Goal: Task Accomplishment & Management: Manage account settings

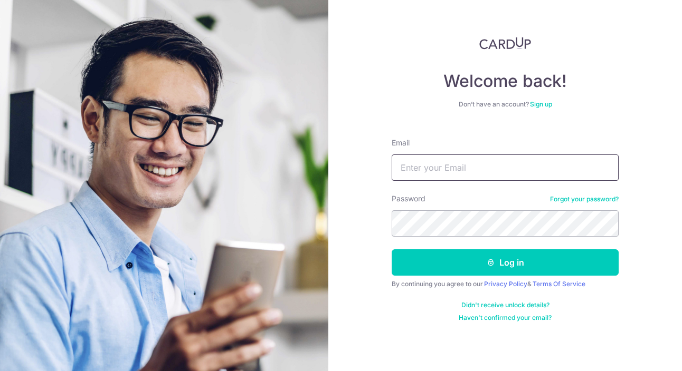
type input "[PERSON_NAME][EMAIL_ADDRESS][DOMAIN_NAME]"
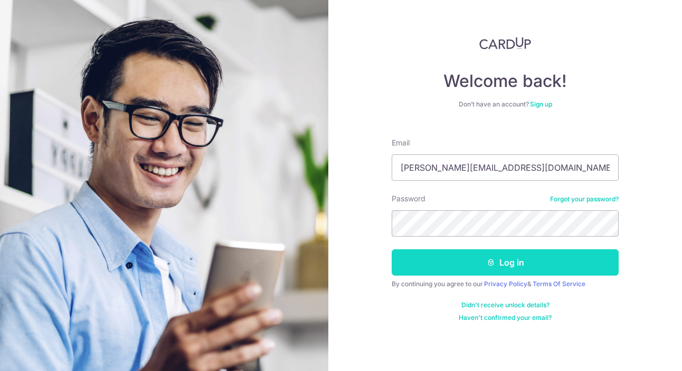
click at [471, 262] on button "Log in" at bounding box center [504, 263] width 227 height 26
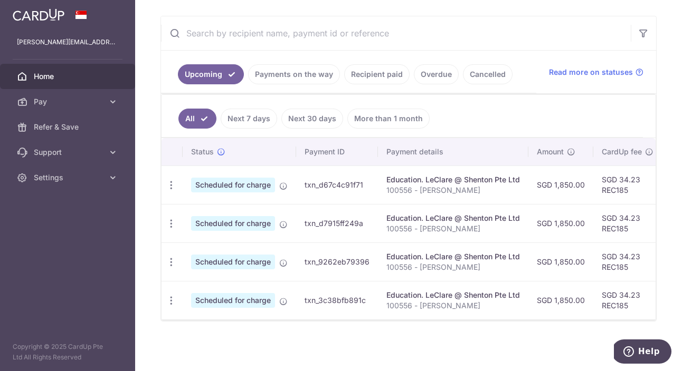
scroll to position [188, 0]
click at [370, 65] on link "Recipient paid" at bounding box center [376, 74] width 65 height 20
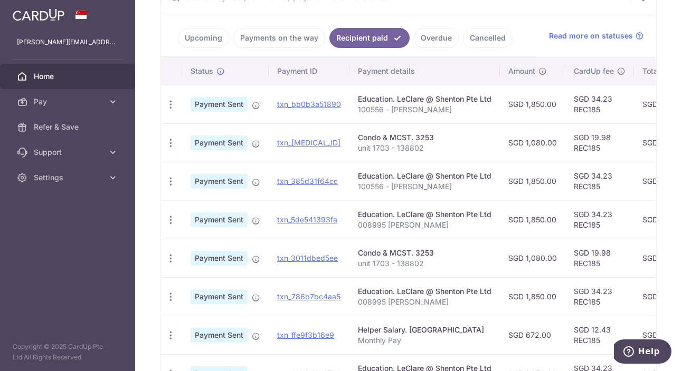
scroll to position [0, 0]
click at [213, 42] on link "Upcoming" at bounding box center [203, 38] width 51 height 20
